Goal: Obtain resource: Obtain resource

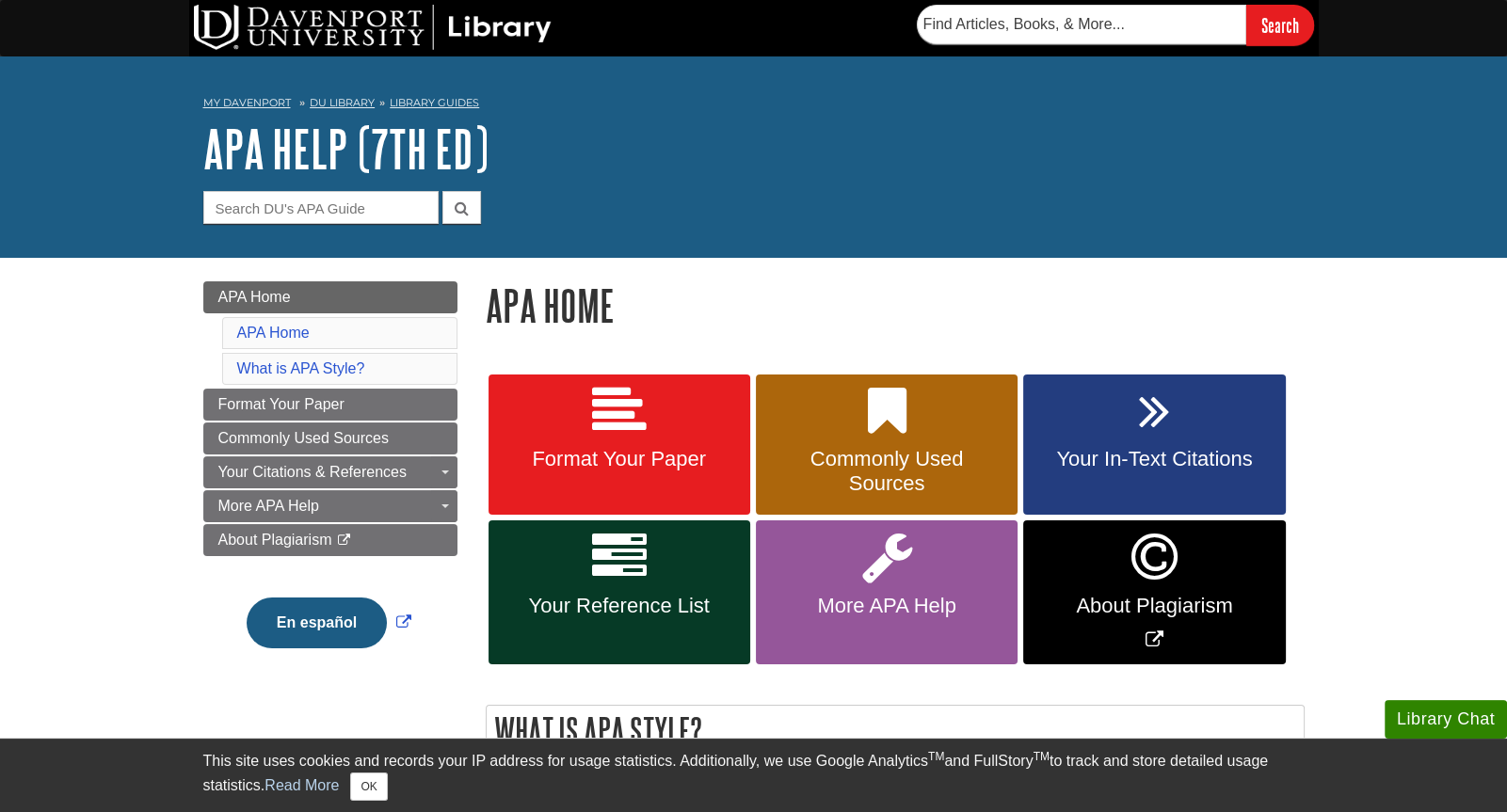
click at [927, 216] on form "Guide Search Terms" at bounding box center [753, 207] width 1101 height 33
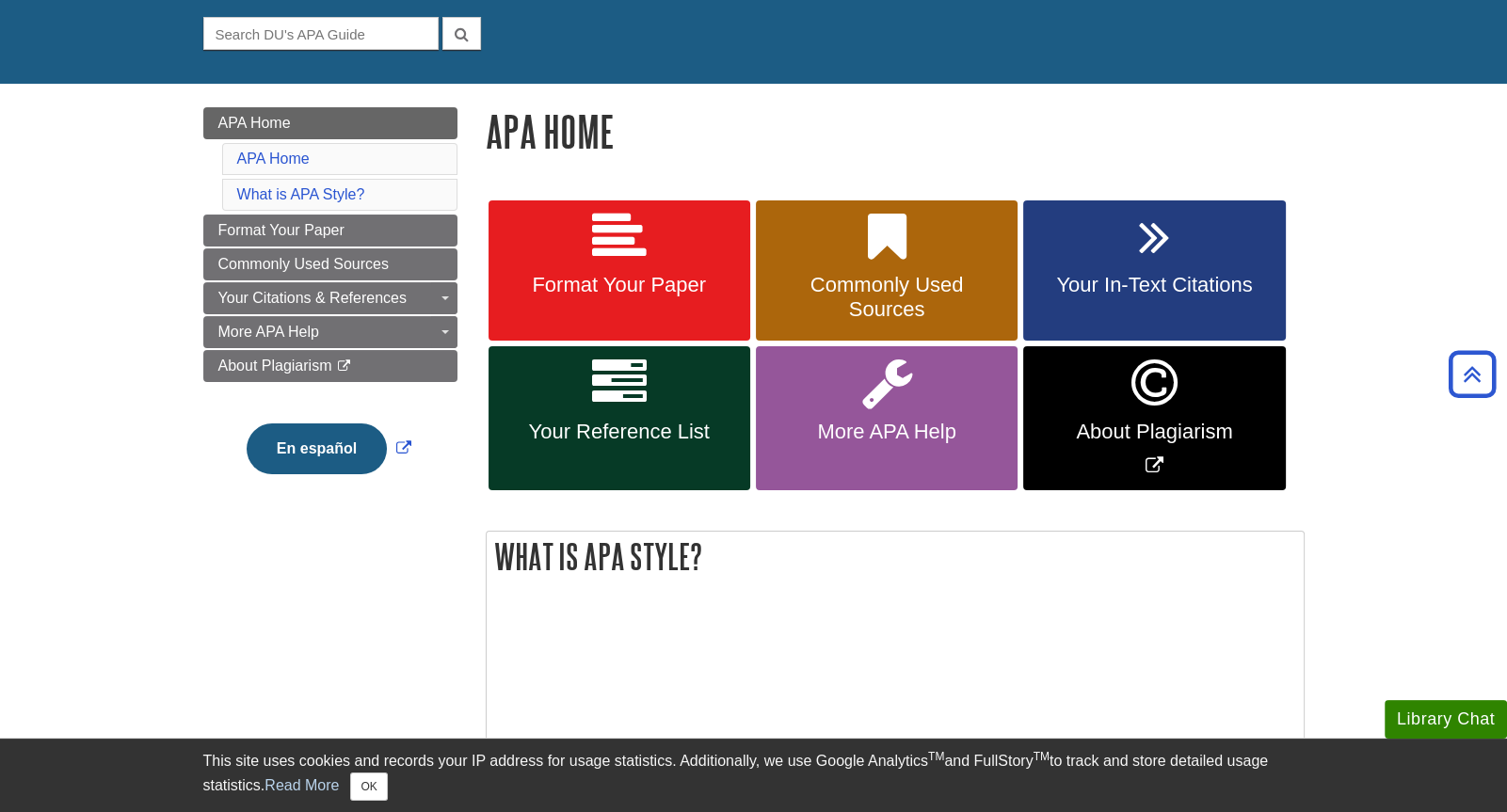
scroll to position [171, 0]
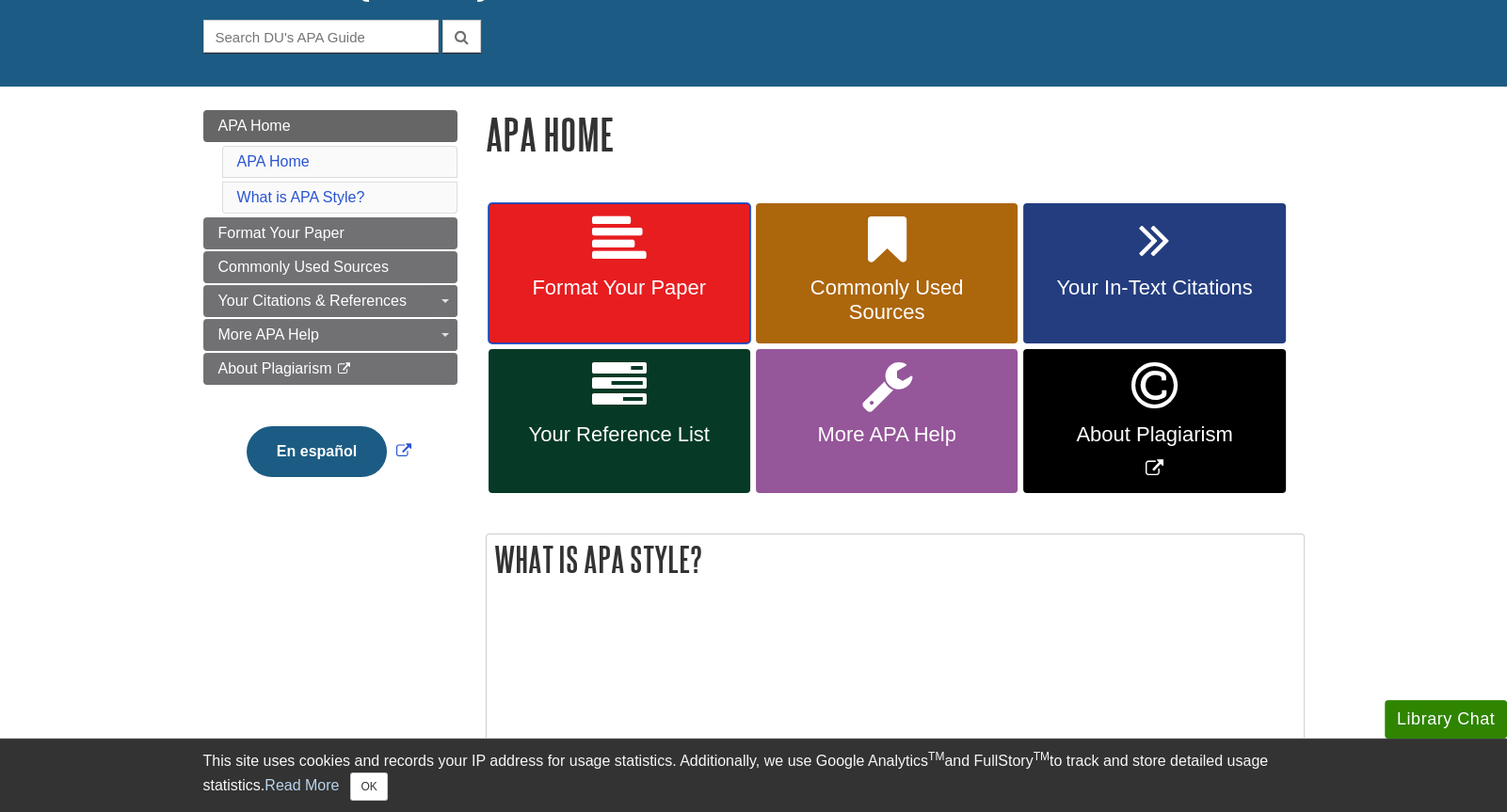
click at [623, 262] on icon at bounding box center [619, 240] width 55 height 55
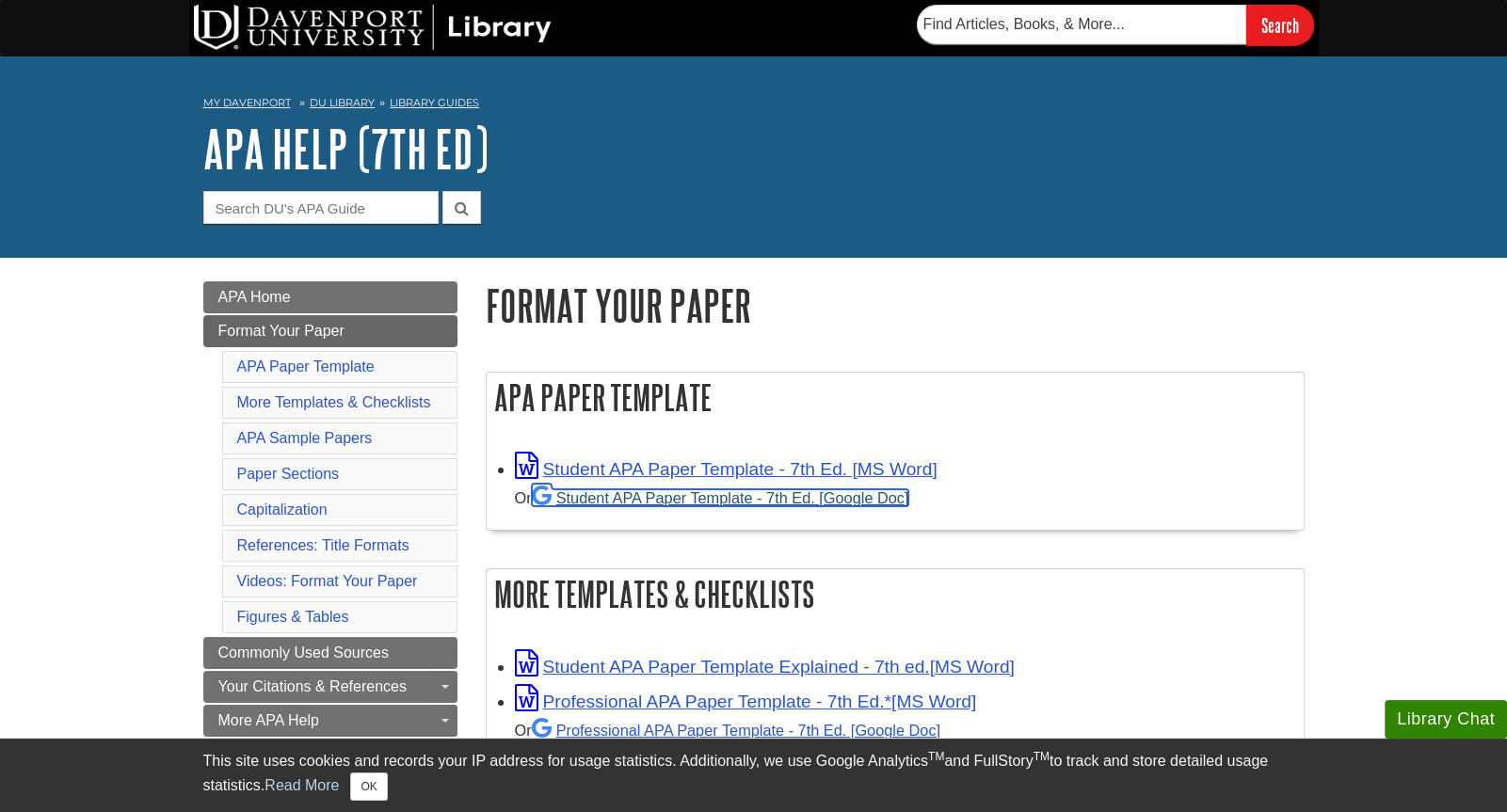
click at [638, 494] on link "Student APA Paper Template - 7th Ed. [Google Doc]" at bounding box center [720, 497] width 377 height 17
